Goal: Task Accomplishment & Management: Manage account settings

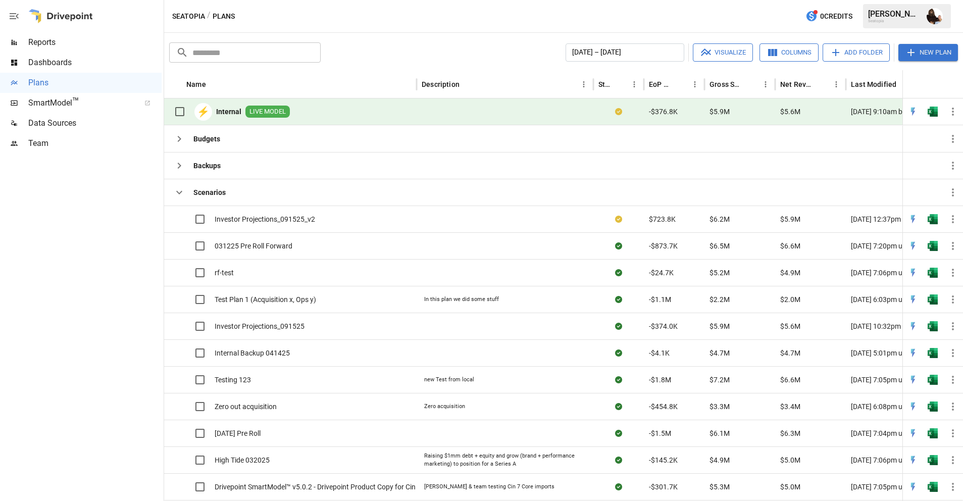
scroll to position [0, 70]
